Goal: Task Accomplishment & Management: Manage account settings

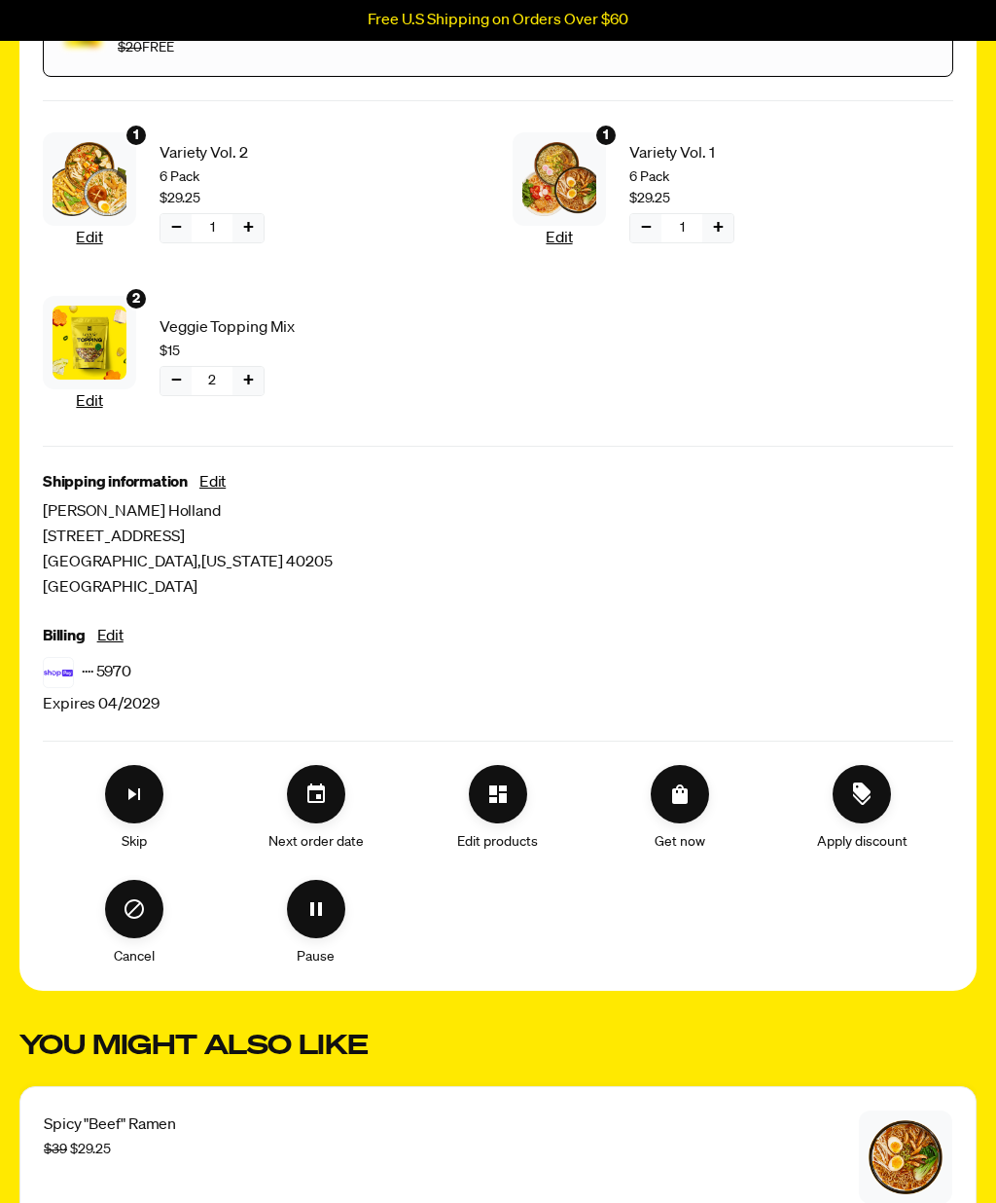
scroll to position [457, 0]
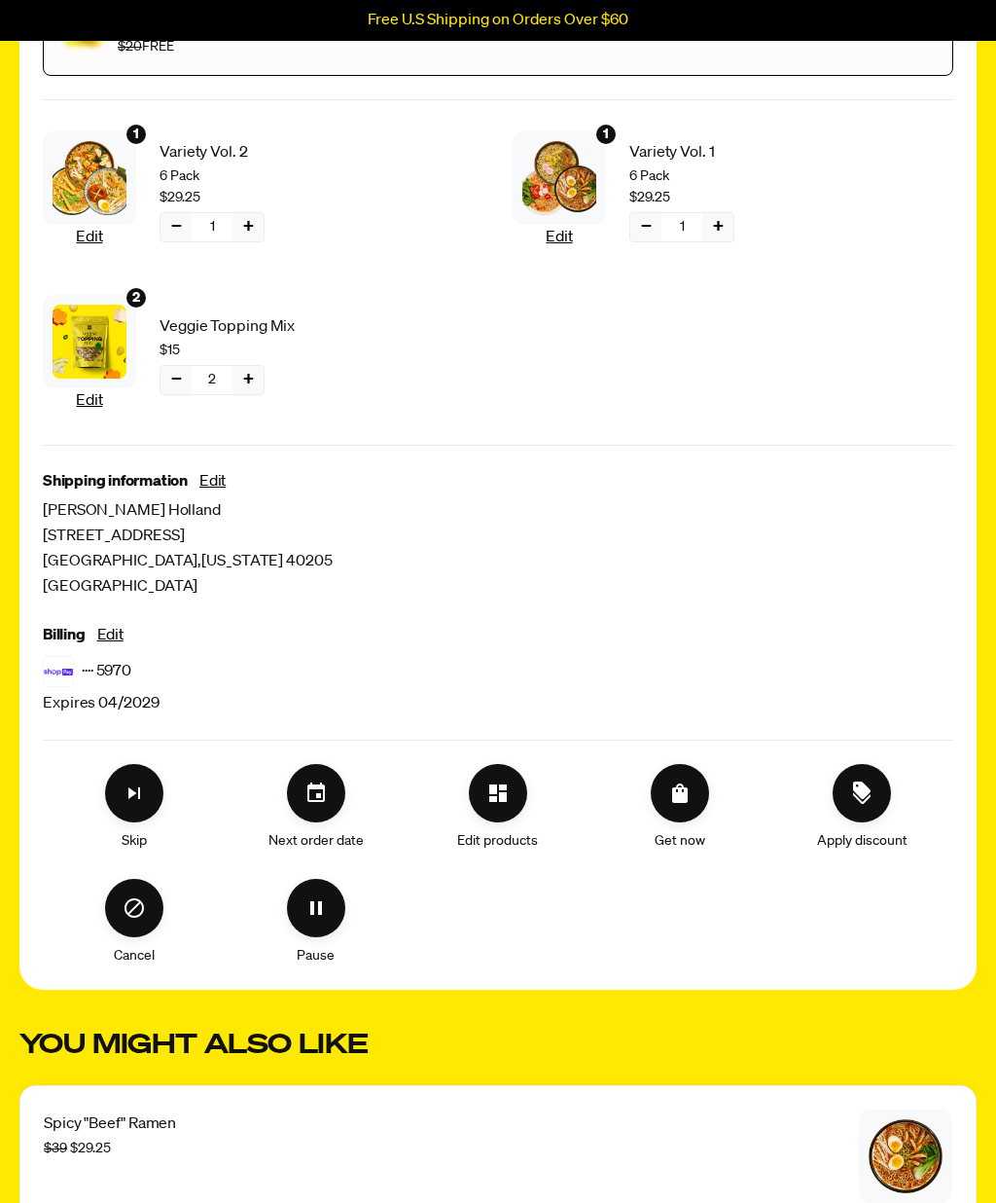
click at [146, 914] on icon "Cancel" at bounding box center [134, 908] width 23 height 23
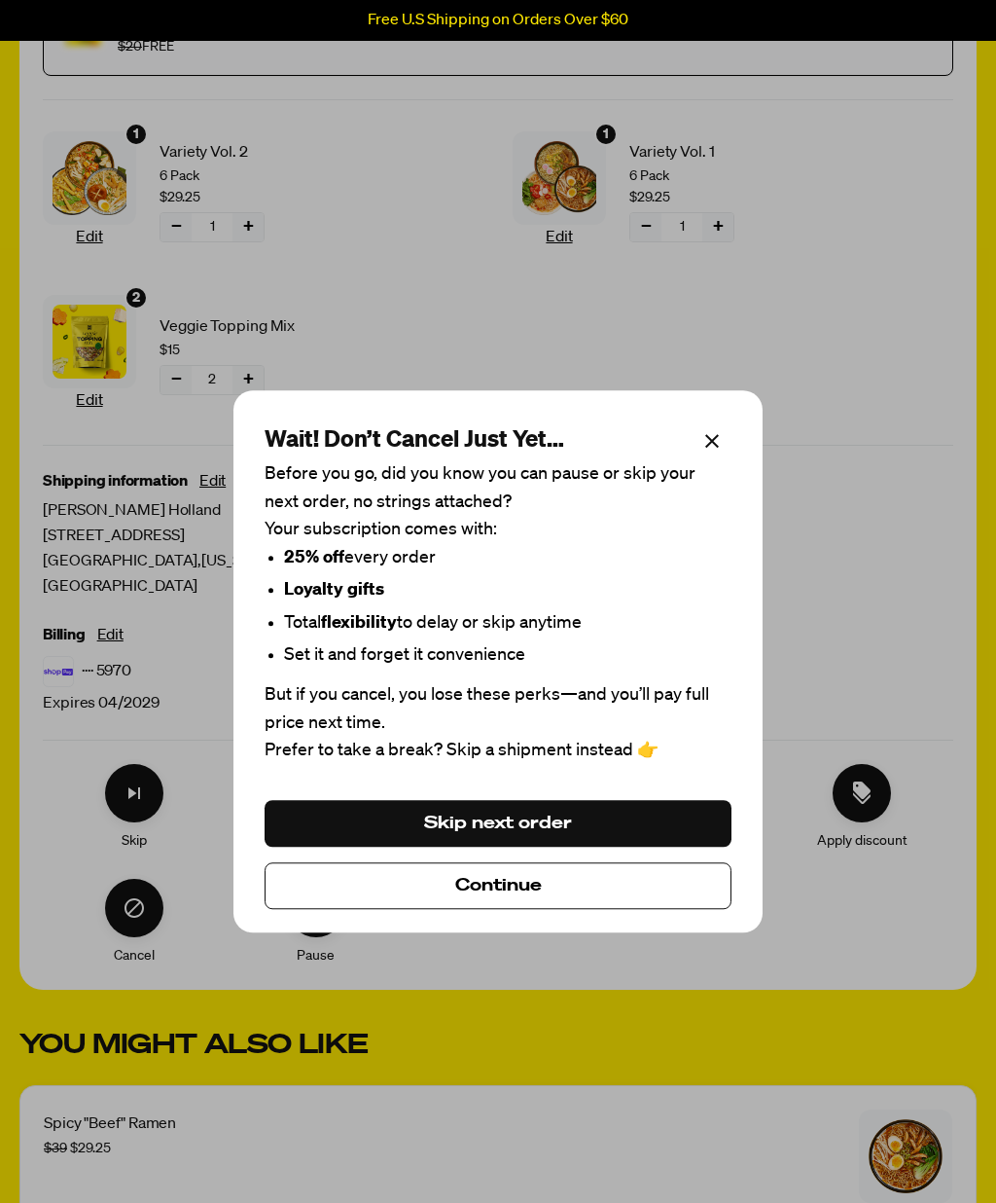
click at [578, 910] on button "Continue" at bounding box center [498, 886] width 467 height 47
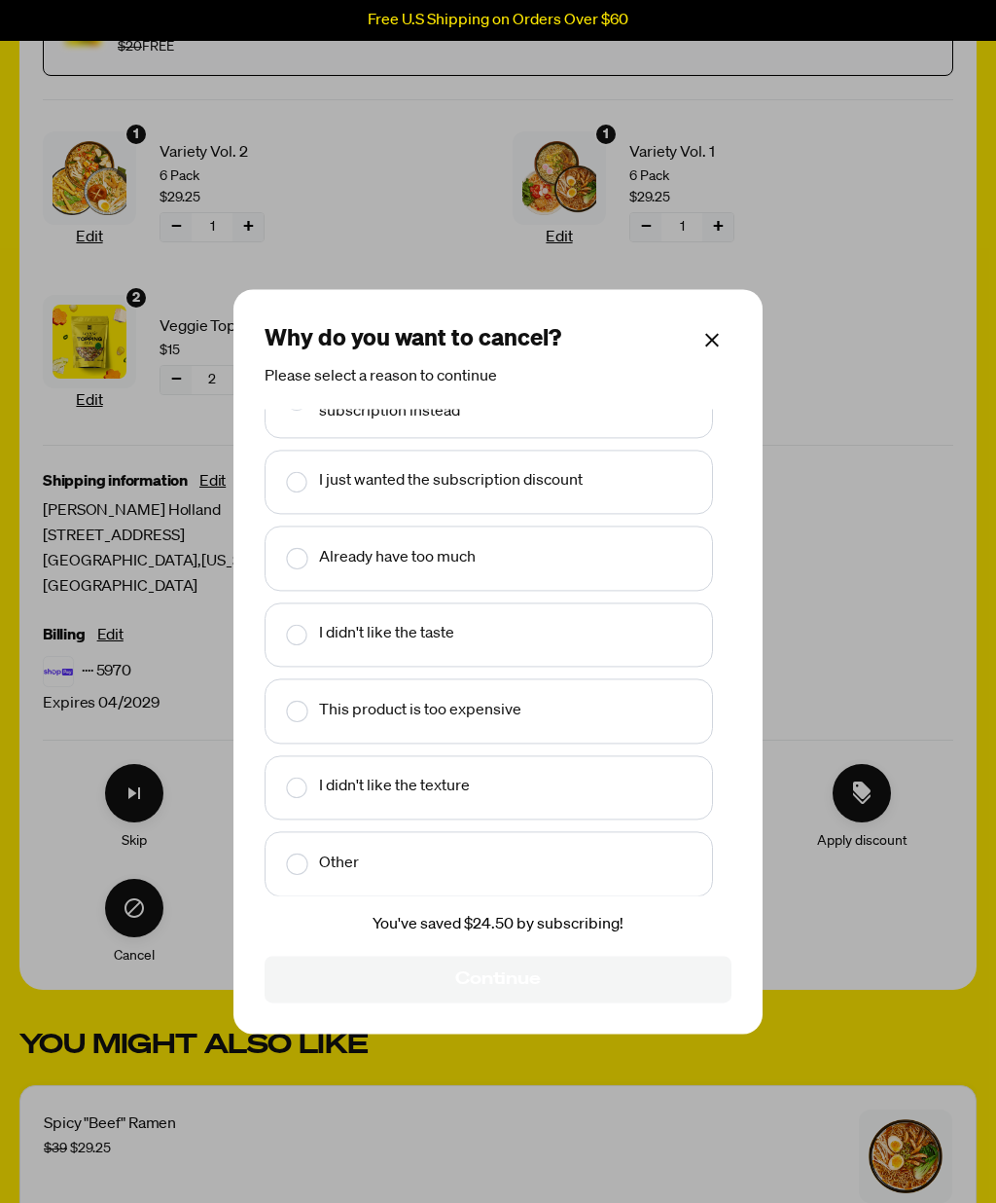
scroll to position [46, 0]
click at [290, 884] on input "Make changes for subscription" at bounding box center [283, 864] width 13 height 40
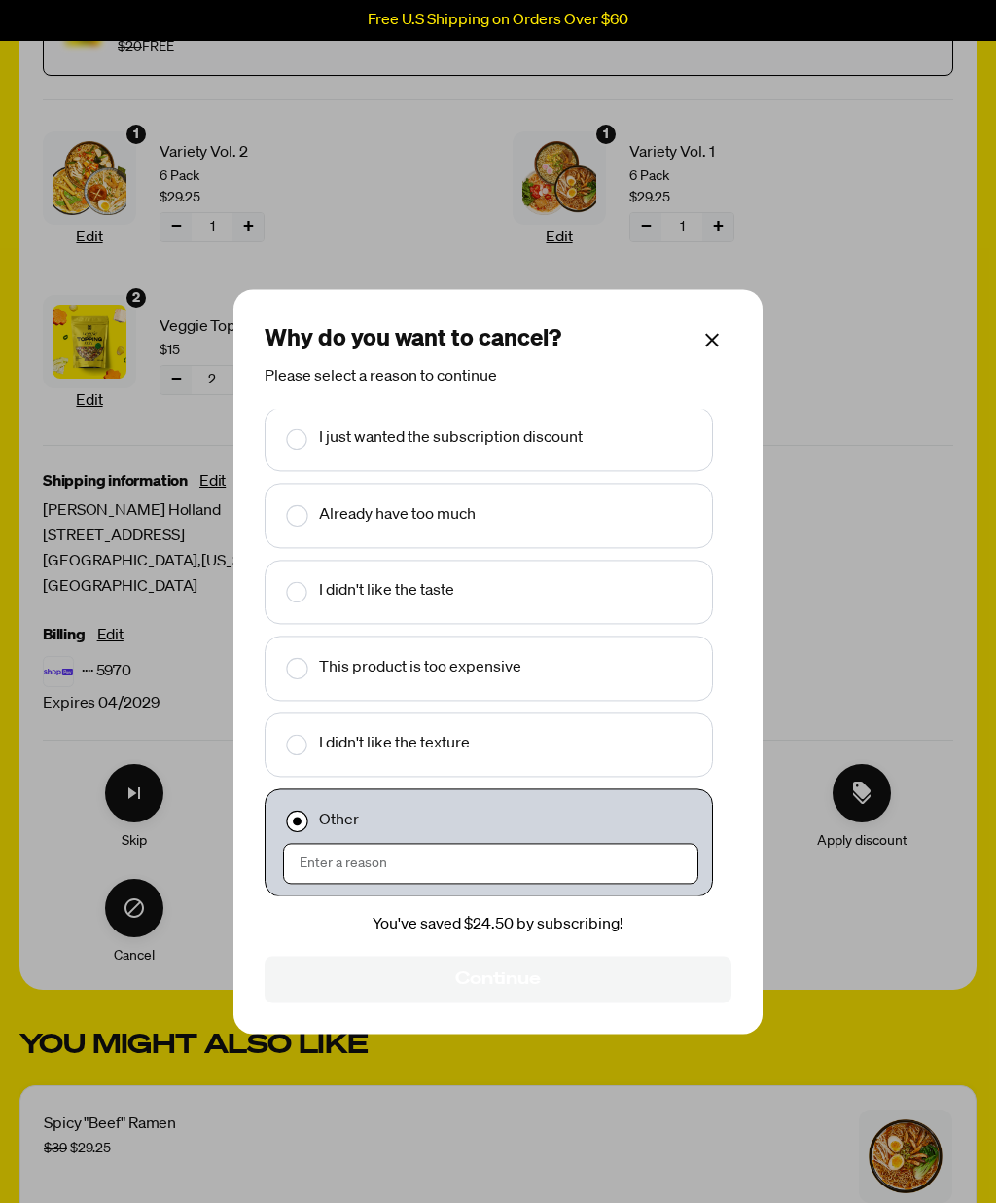
scroll to position [89, 0]
click at [338, 883] on input "Make changes for subscription" at bounding box center [497, 863] width 394 height 39
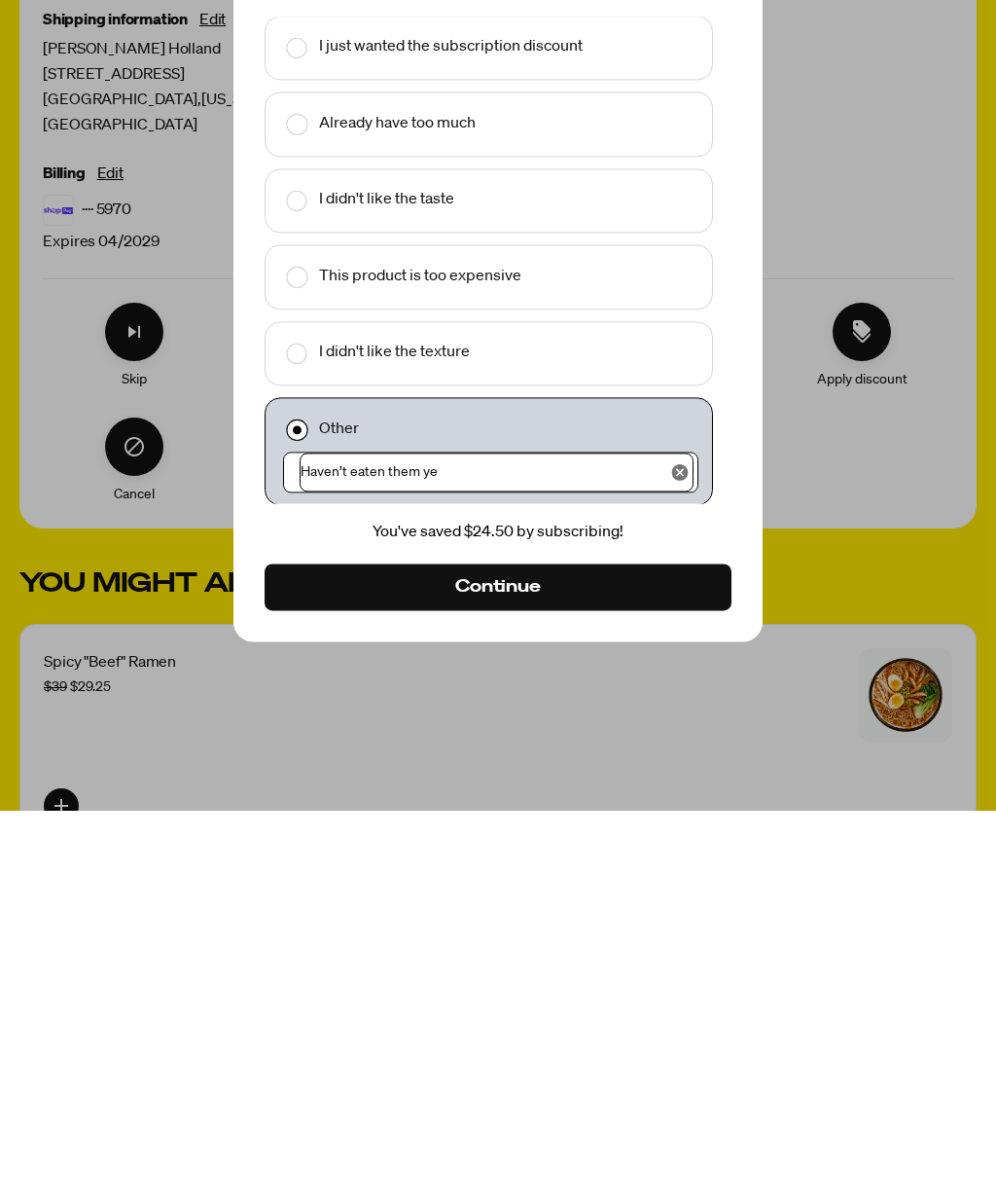
type input "Haven’t eaten them yet"
click at [597, 955] on button "Continue" at bounding box center [498, 978] width 467 height 47
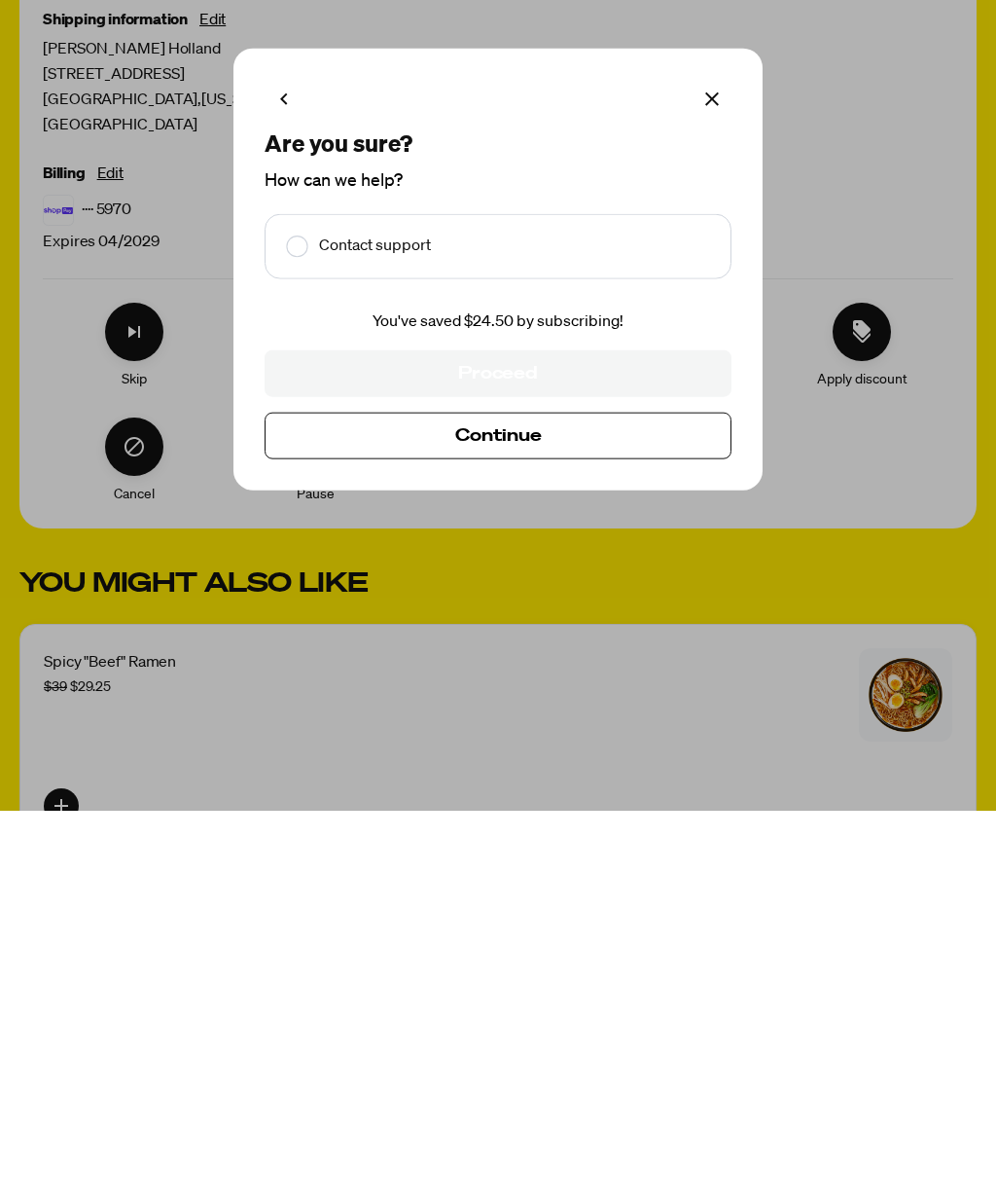
scroll to position [920, 0]
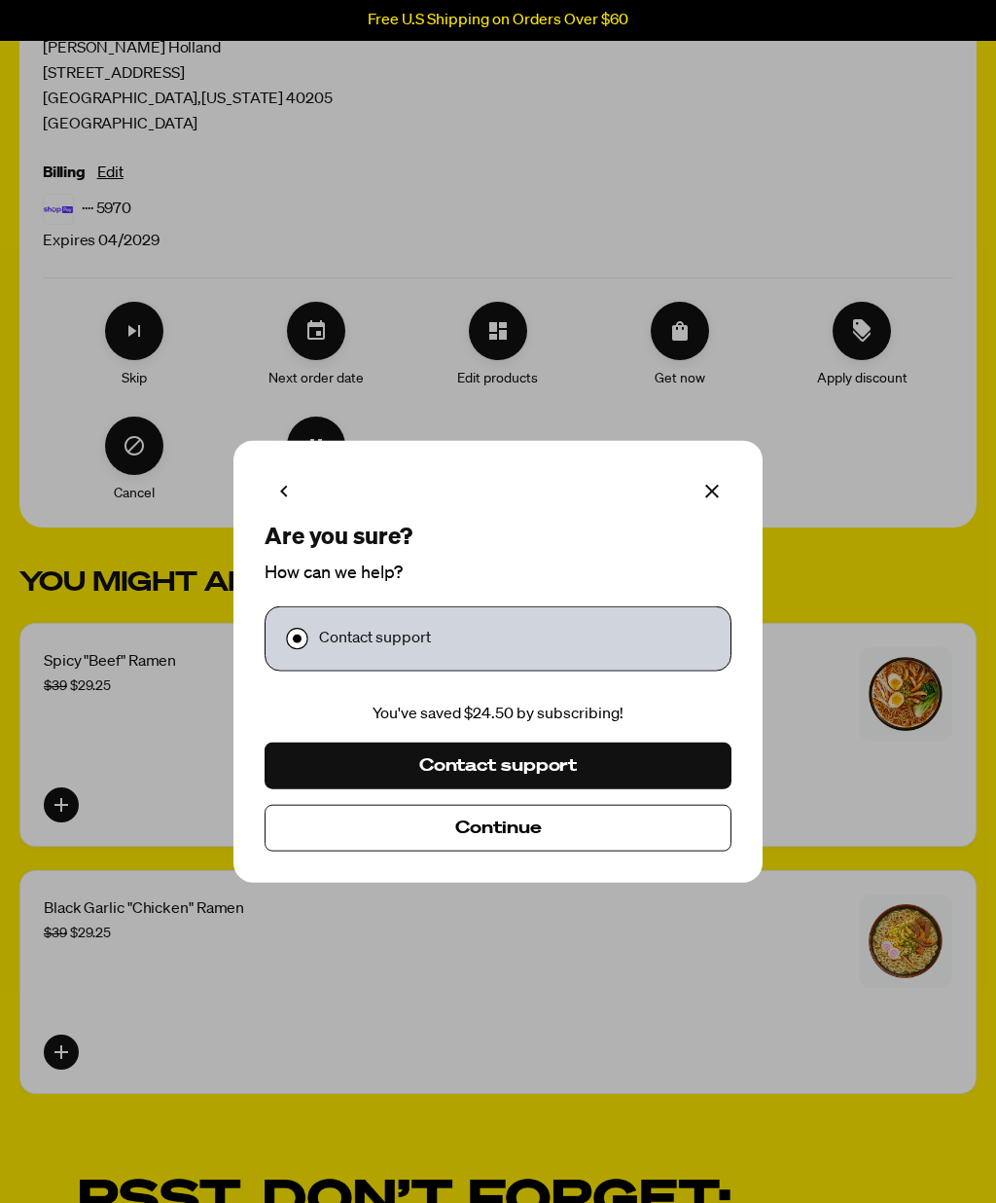
click at [289, 659] on input "Make changes for subscription" at bounding box center [283, 639] width 13 height 40
checkbox input "true"
click at [617, 851] on button "Continue" at bounding box center [498, 828] width 467 height 47
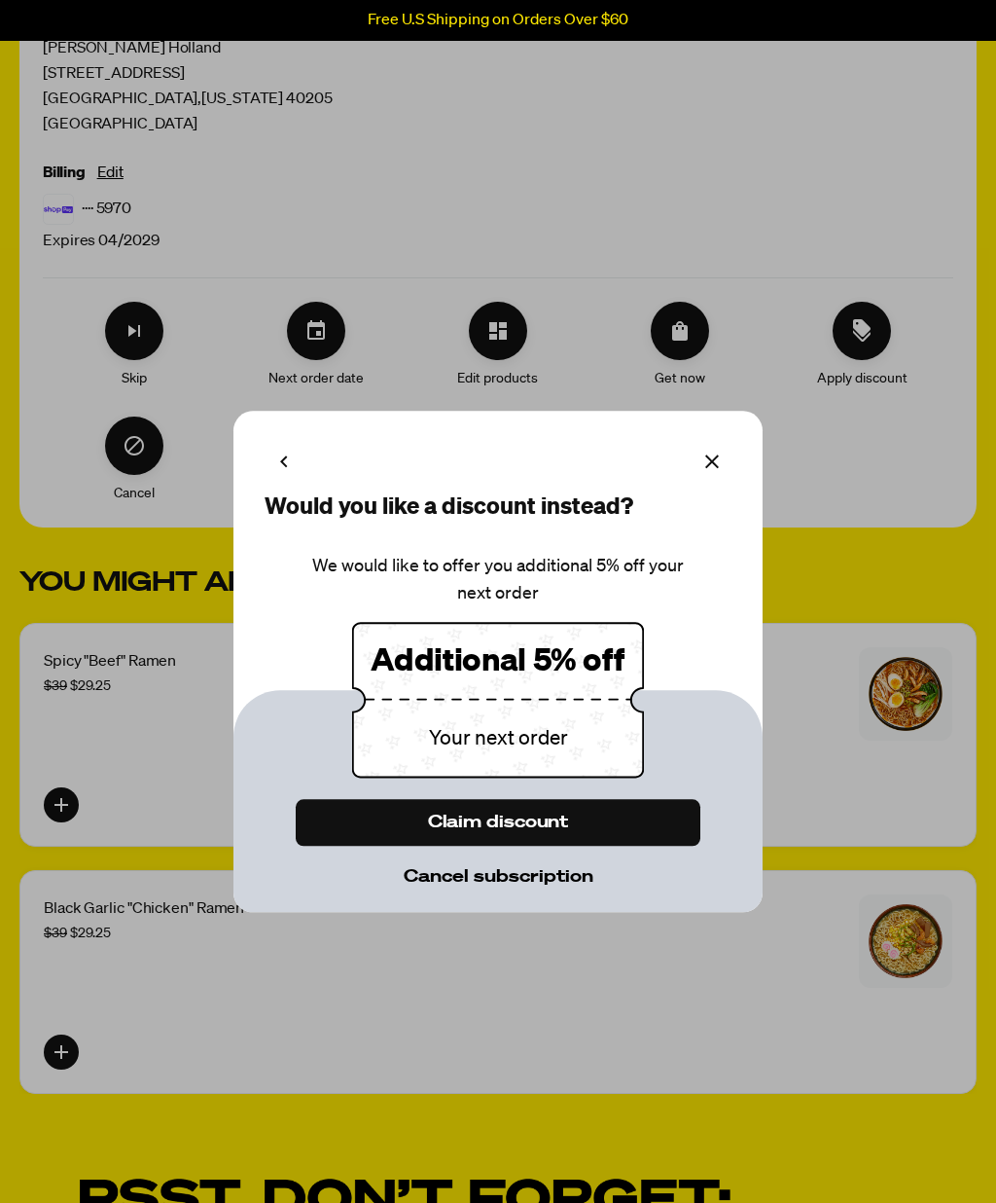
click at [546, 900] on button "Cancel subscription" at bounding box center [498, 876] width 405 height 47
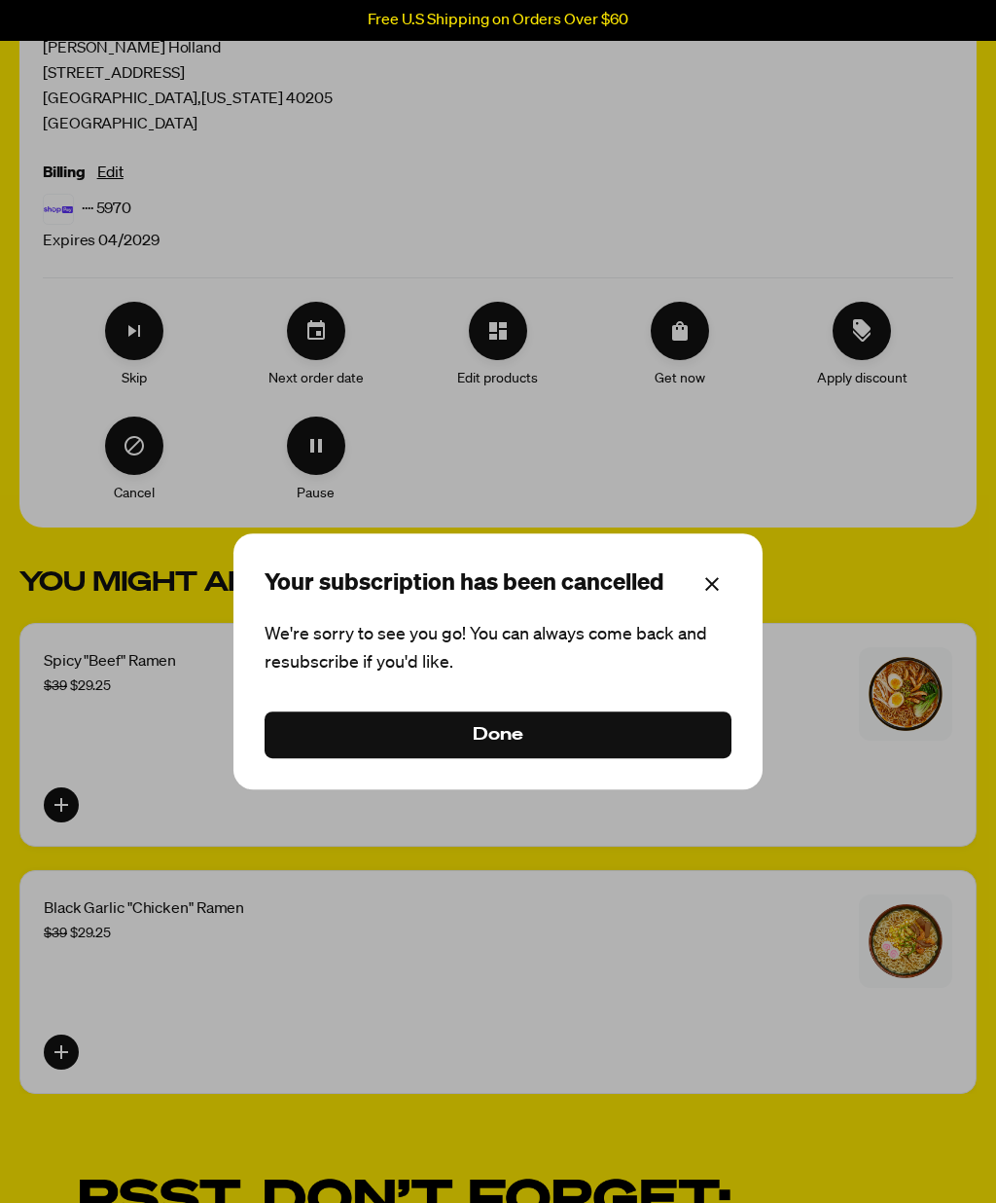
click at [612, 759] on button "Done" at bounding box center [498, 735] width 467 height 47
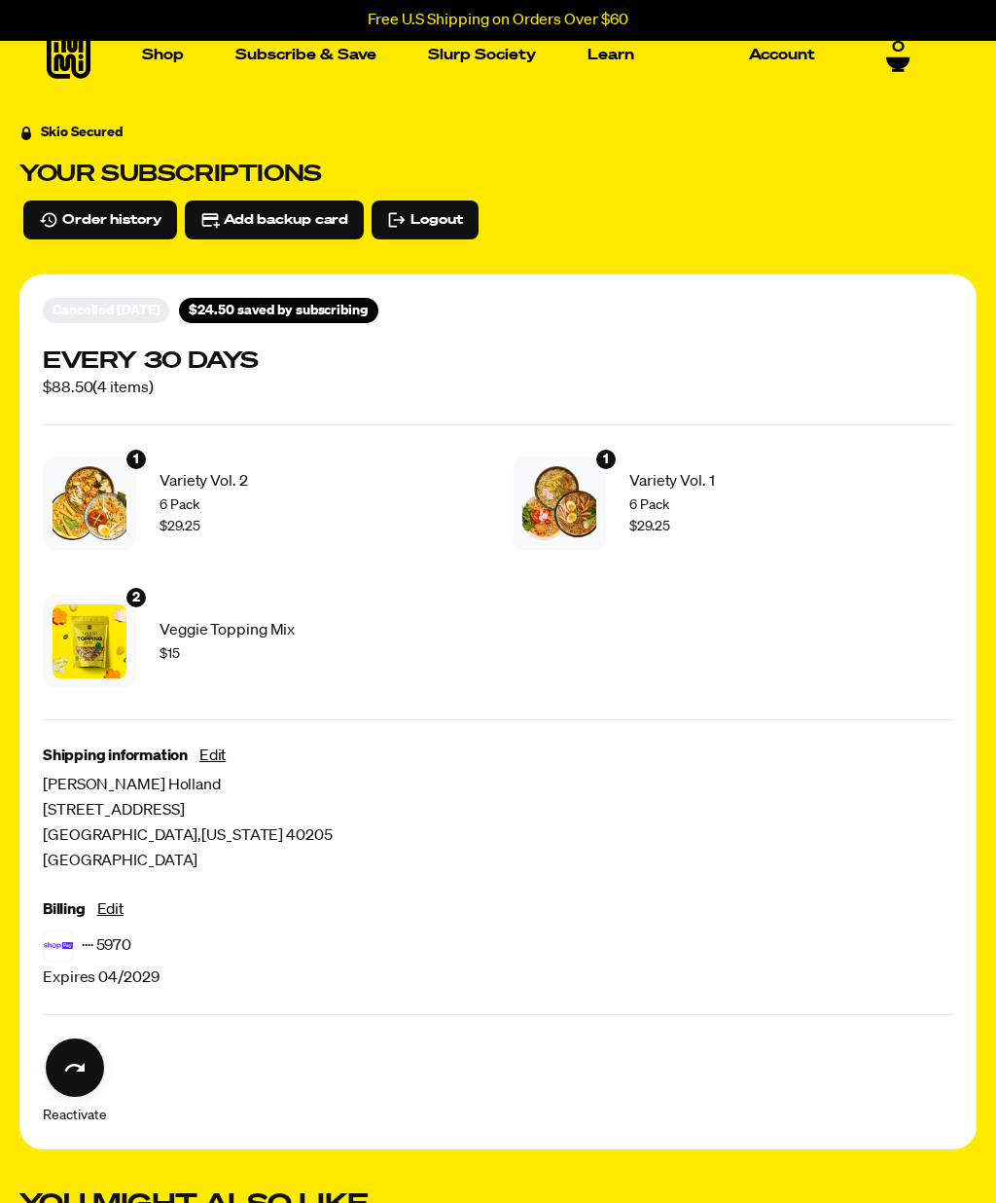
scroll to position [0, 0]
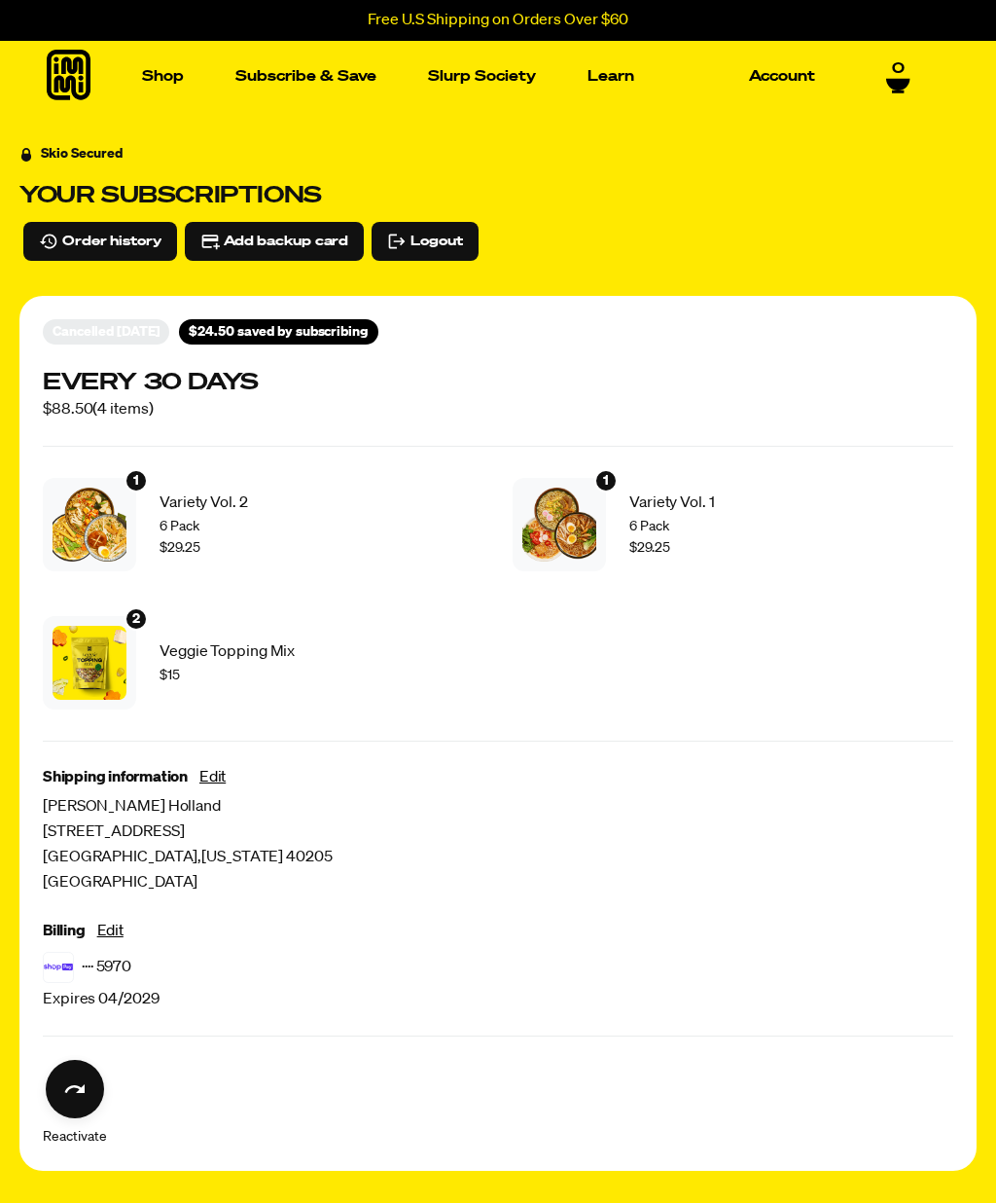
click at [799, 74] on link "Account" at bounding box center [782, 76] width 82 height 30
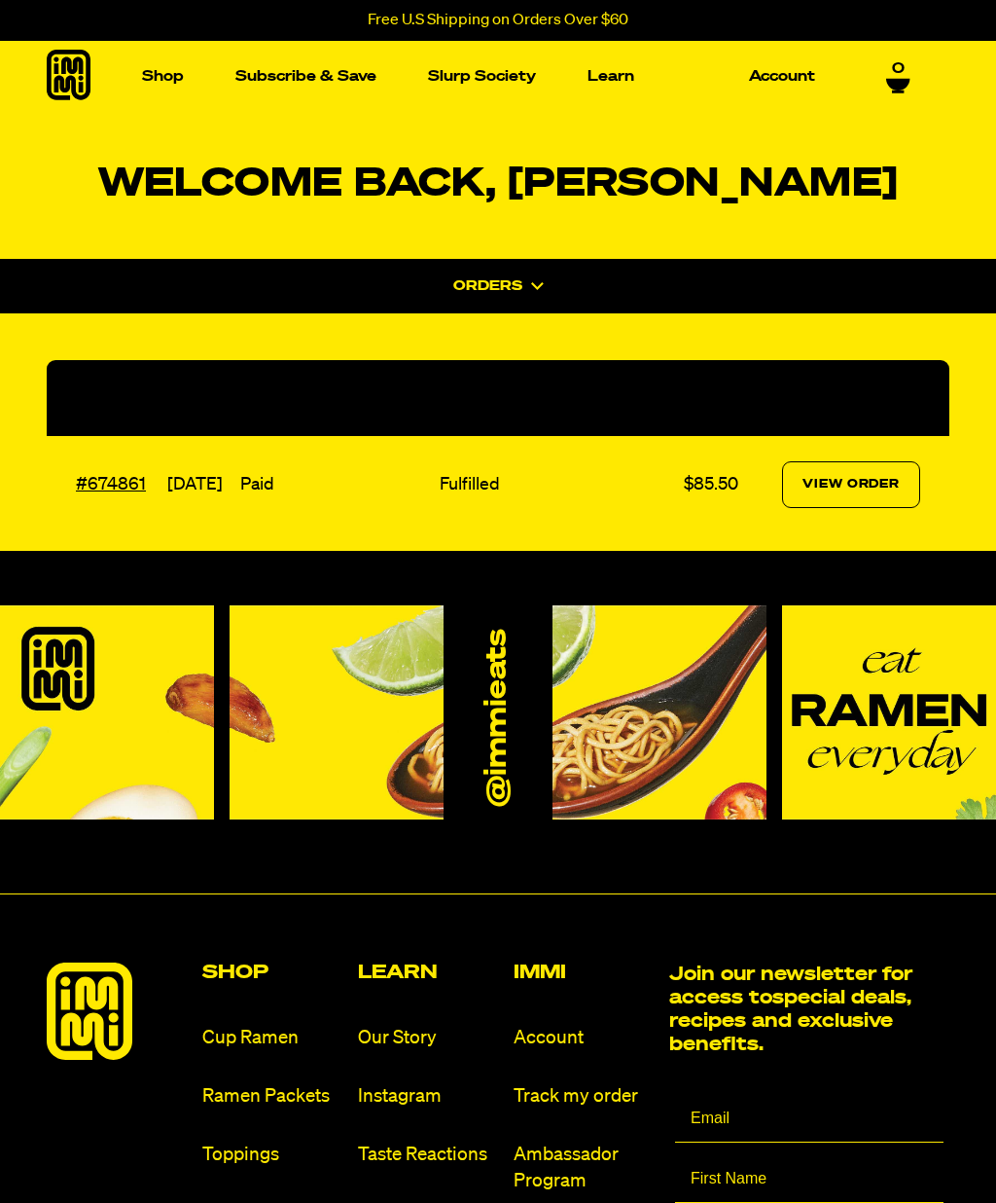
click at [907, 69] on link "0" at bounding box center [898, 76] width 24 height 33
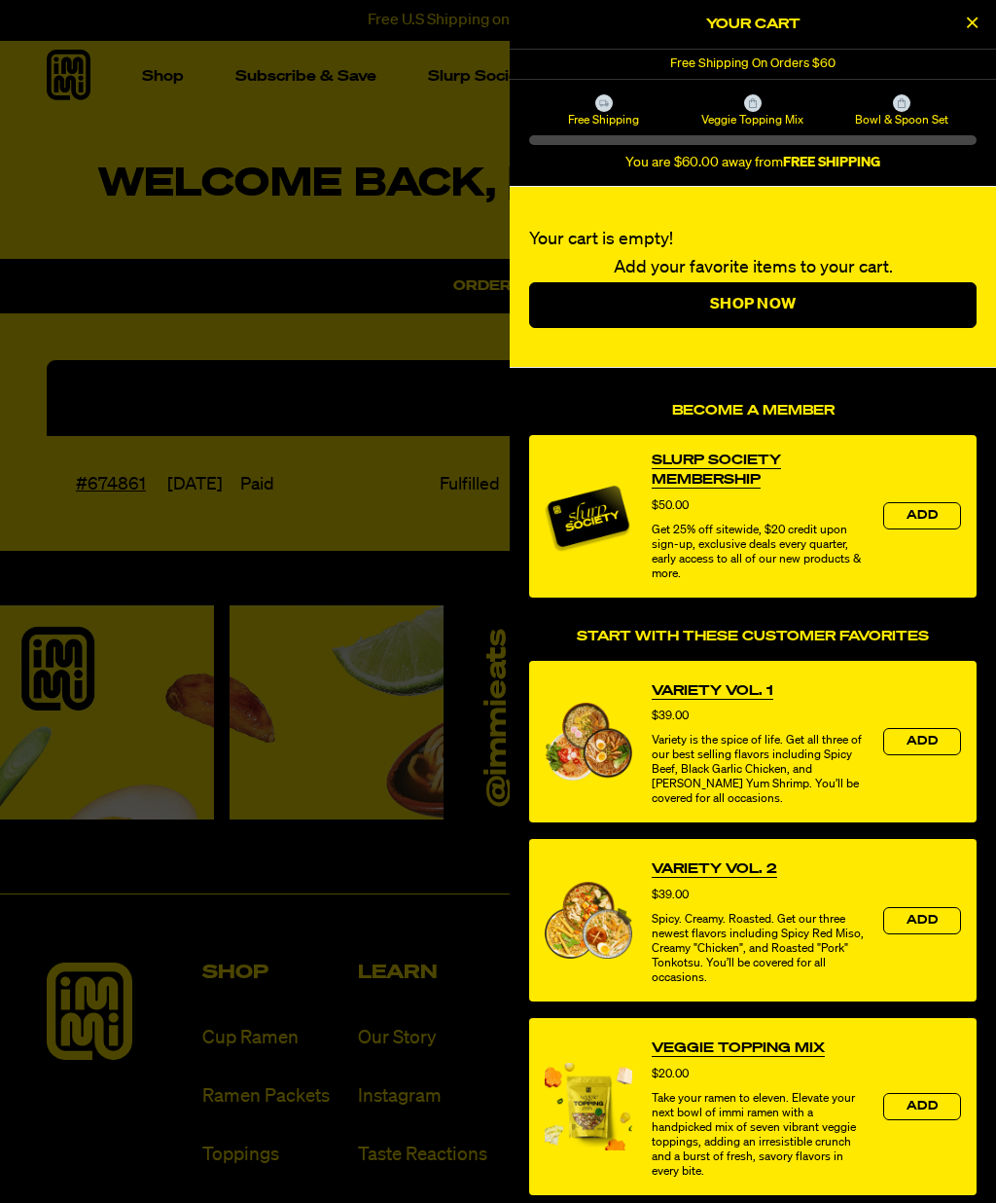
click at [771, 111] on div "Veggie Topping Mix" at bounding box center [752, 110] width 149 height 33
click at [968, 29] on icon "Close Cart" at bounding box center [972, 23] width 11 height 18
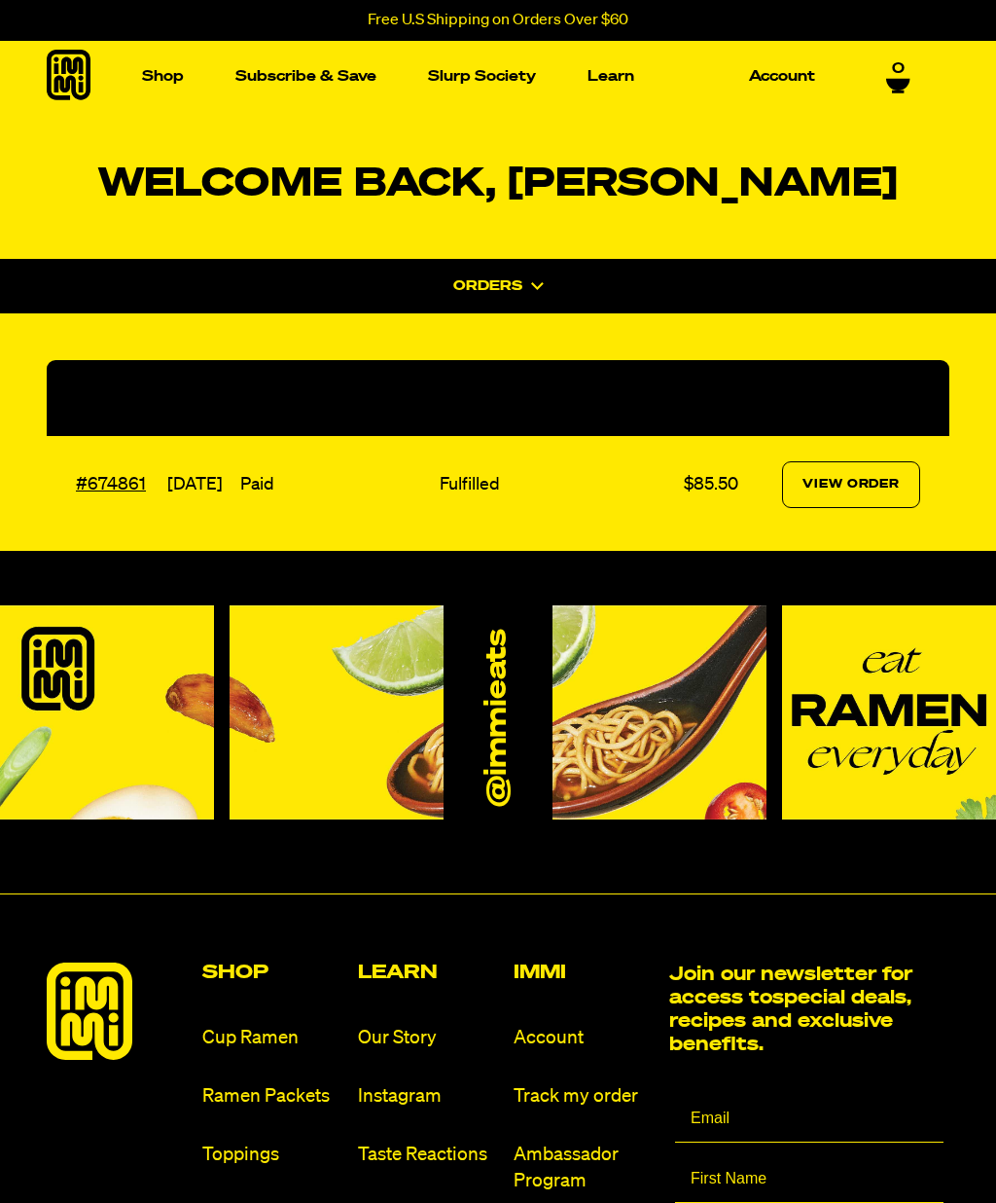
click at [782, 90] on link "Account" at bounding box center [782, 76] width 82 height 30
